Goal: Task Accomplishment & Management: Manage account settings

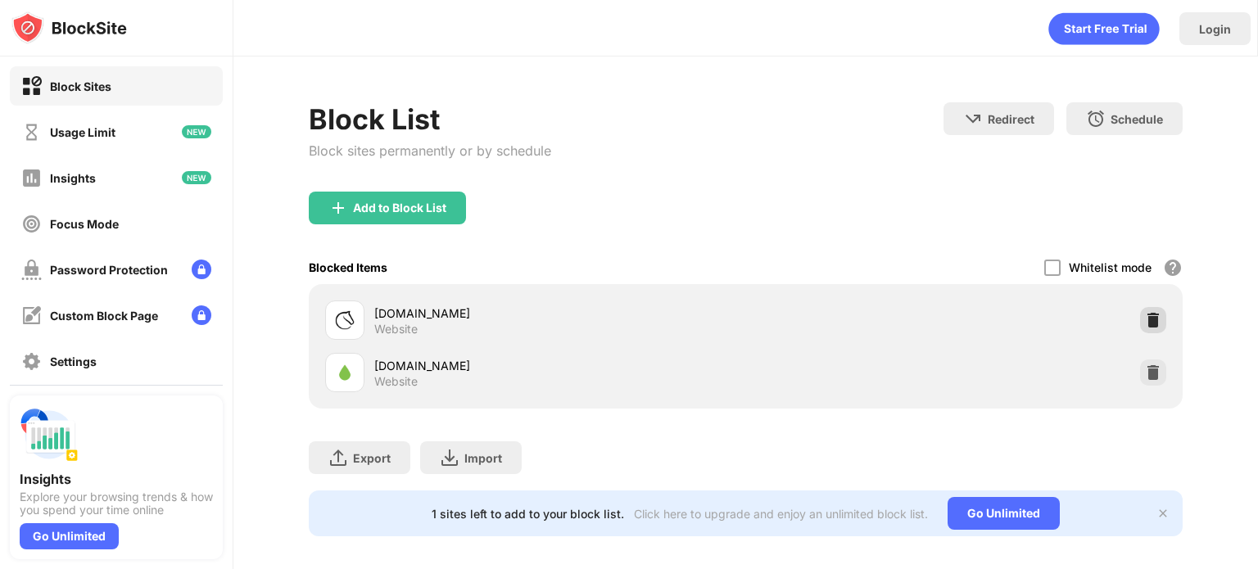
drag, startPoint x: 1148, startPoint y: 314, endPoint x: 1061, endPoint y: 273, distance: 96.3
click at [1148, 314] on img at bounding box center [1153, 320] width 16 height 16
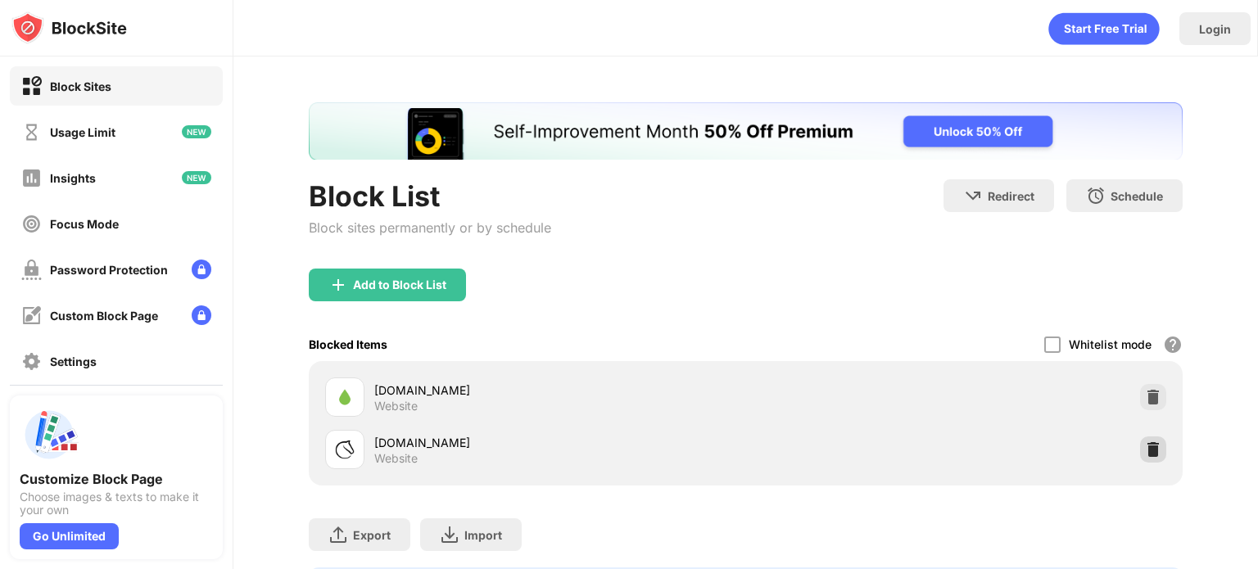
drag, startPoint x: 1137, startPoint y: 445, endPoint x: 1122, endPoint y: 448, distance: 15.1
click at [1145, 445] on img at bounding box center [1153, 449] width 16 height 16
